Goal: Find specific page/section: Find specific page/section

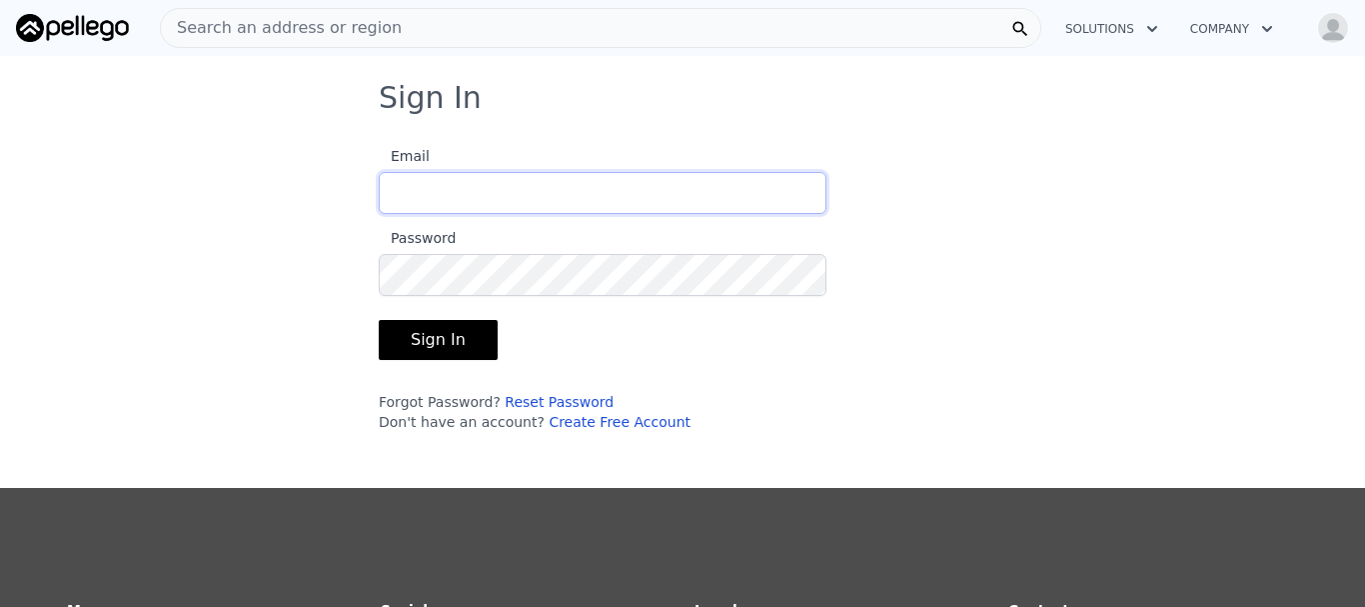
click at [538, 189] on input "Email" at bounding box center [603, 193] width 448 height 42
click at [1334, 30] on img "button" at bounding box center [1333, 28] width 32 height 32
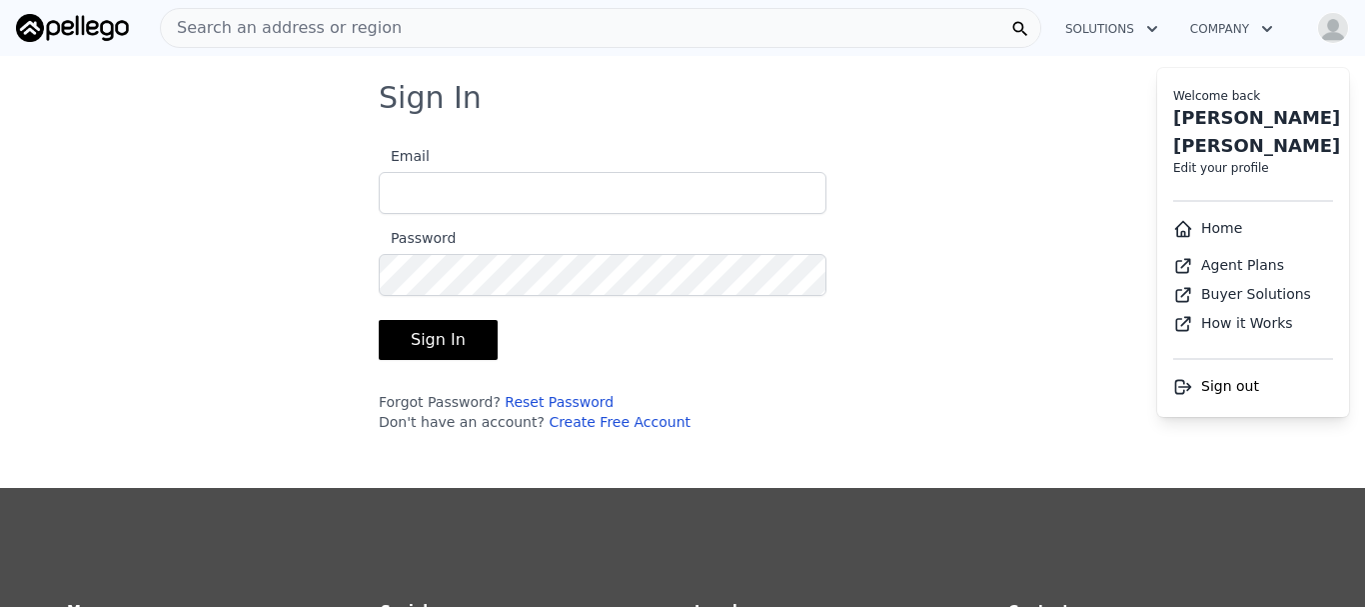
click at [369, 36] on span "Search an address or region" at bounding box center [281, 28] width 241 height 24
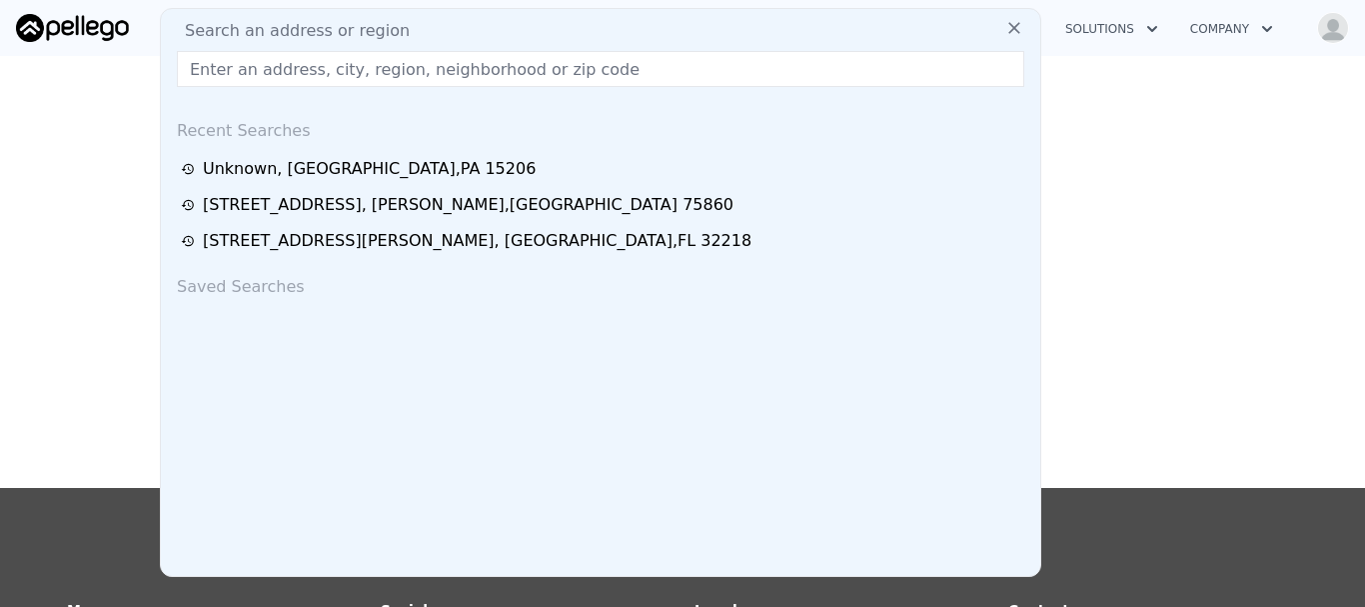
click at [386, 79] on input "text" at bounding box center [601, 69] width 848 height 36
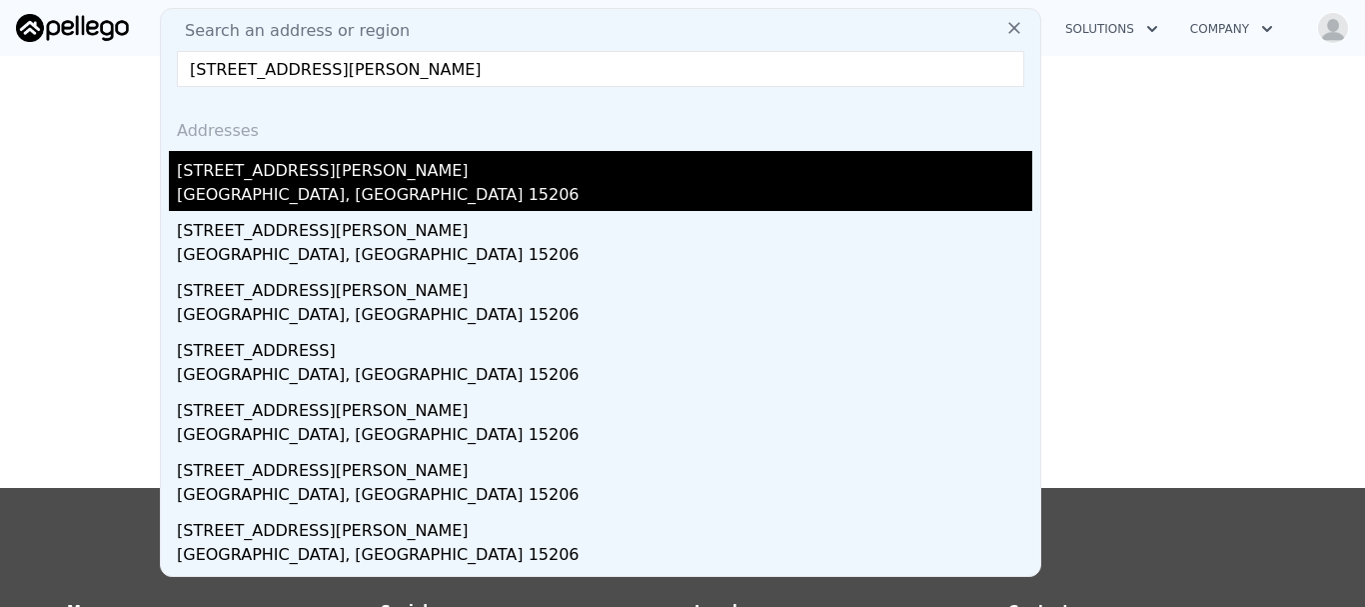
type input "[STREET_ADDRESS][PERSON_NAME]"
click at [324, 182] on div "[STREET_ADDRESS][PERSON_NAME]" at bounding box center [605, 167] width 856 height 32
